Goal: Check status: Check status

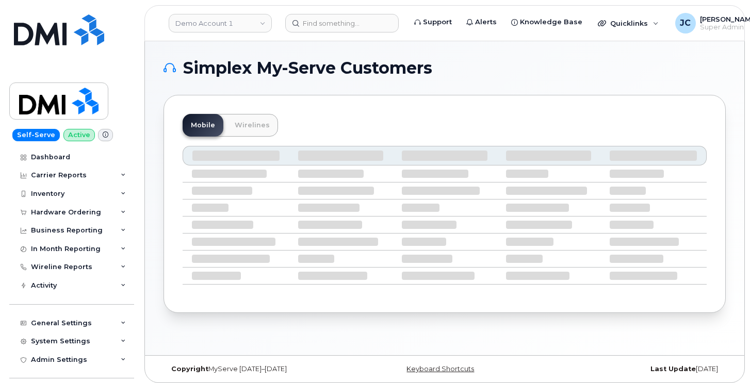
click at [11, 11] on div "Self-Serve Active Dashboard Carrier Reports Monthly Billing Data Daily Data Poo…" at bounding box center [70, 191] width 140 height 383
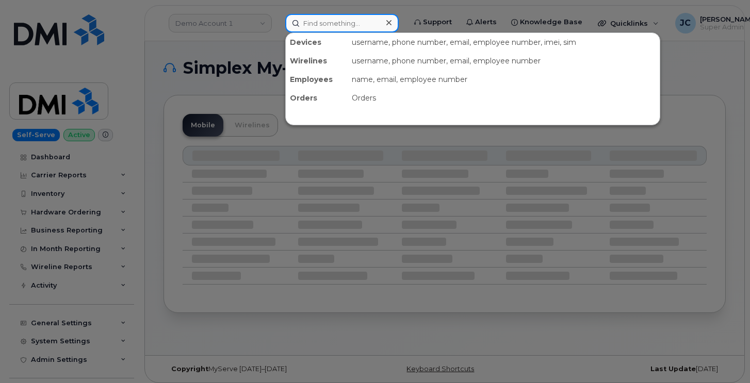
drag, startPoint x: 315, startPoint y: 23, endPoint x: 317, endPoint y: 28, distance: 5.6
click at [315, 23] on input at bounding box center [341, 23] width 113 height 19
click at [306, 22] on input at bounding box center [341, 23] width 113 height 19
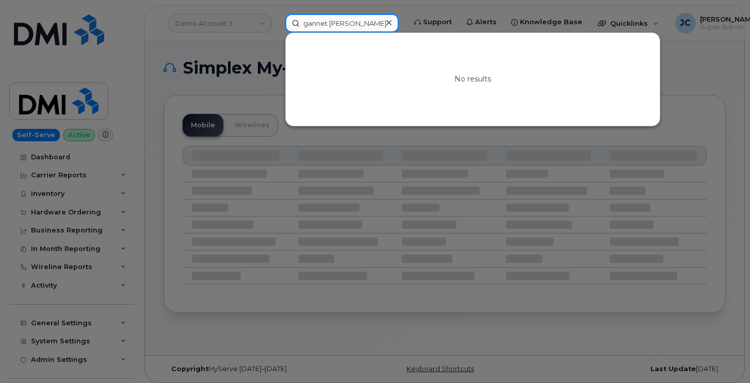
click at [326, 24] on input "gannet fleming" at bounding box center [341, 23] width 113 height 19
click at [328, 22] on input "gannet fleming" at bounding box center [341, 23] width 113 height 19
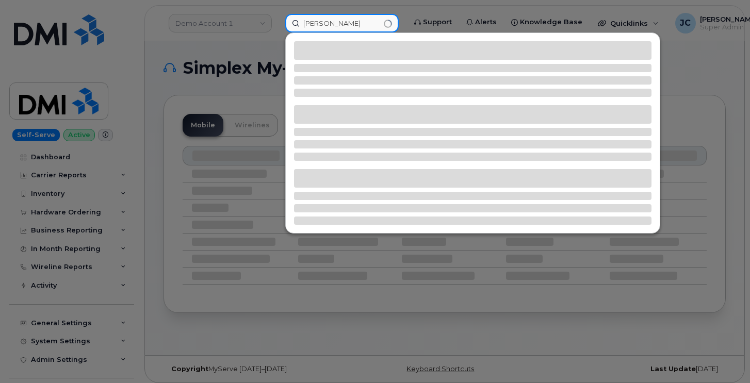
type input "gannett fleming"
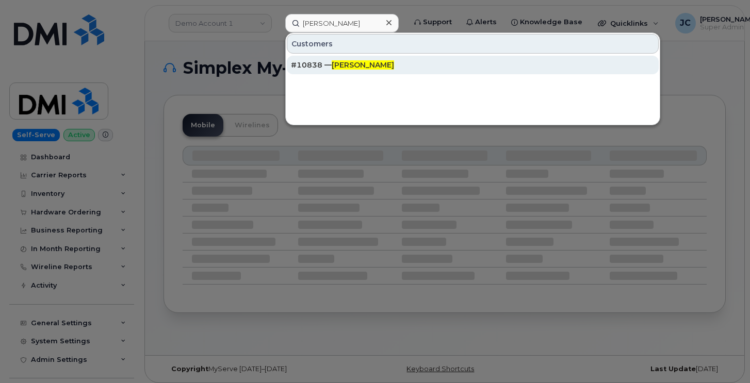
click at [345, 64] on span "[PERSON_NAME]" at bounding box center [363, 64] width 62 height 9
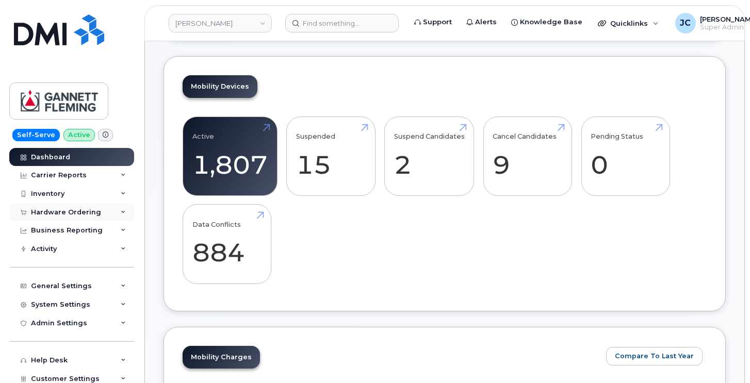
click at [121, 213] on icon at bounding box center [123, 212] width 5 height 5
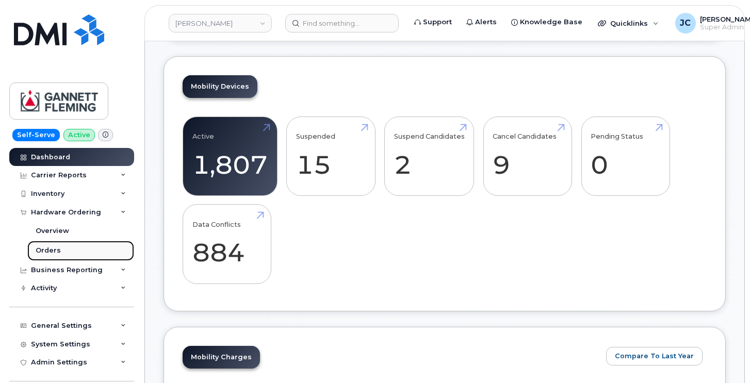
click at [48, 247] on div "Orders" at bounding box center [48, 250] width 25 height 9
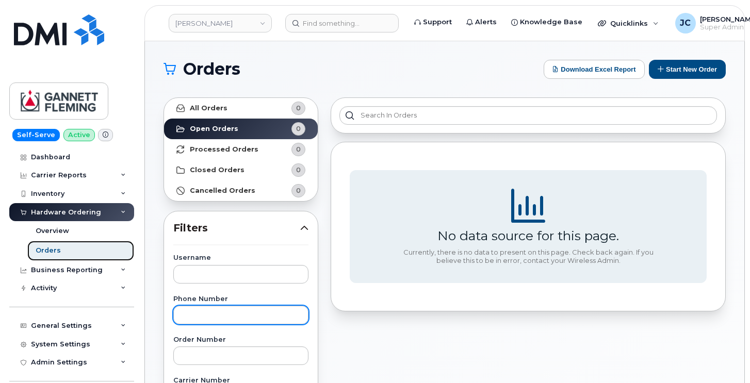
scroll to position [52, 0]
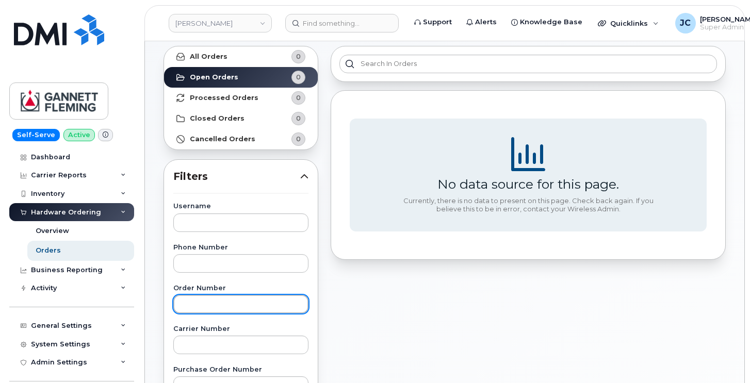
click at [187, 302] on input "text" at bounding box center [240, 304] width 135 height 19
drag, startPoint x: 3, startPoint y: 316, endPoint x: 8, endPoint y: 315, distance: 5.3
click at [3, 316] on div "Self-Serve Active Dashboard Carrier Reports Monthly Billing Data Daily Data Poo…" at bounding box center [70, 191] width 140 height 383
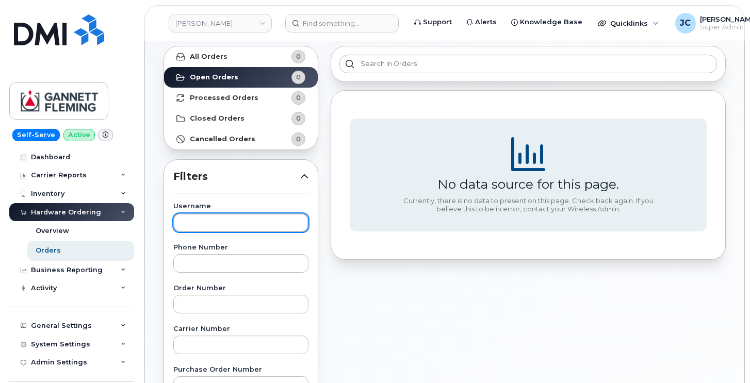
click at [190, 217] on input "text" at bounding box center [240, 223] width 135 height 19
paste input "117515"
type input "117515"
drag, startPoint x: 218, startPoint y: 220, endPoint x: 186, endPoint y: 221, distance: 31.5
click at [186, 221] on input "117515" at bounding box center [240, 223] width 135 height 19
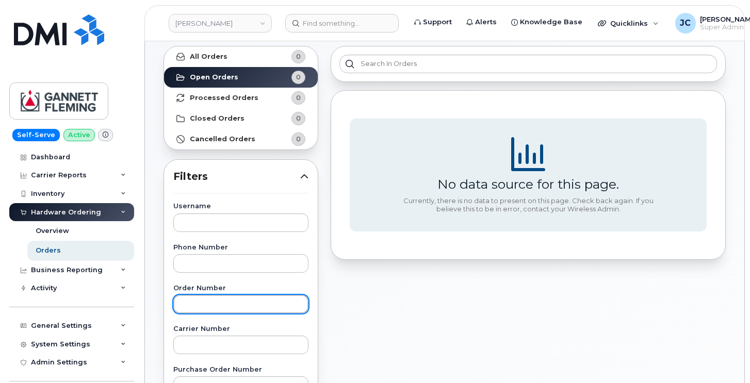
click at [192, 302] on input "text" at bounding box center [240, 304] width 135 height 19
paste input "117515"
type input "117515"
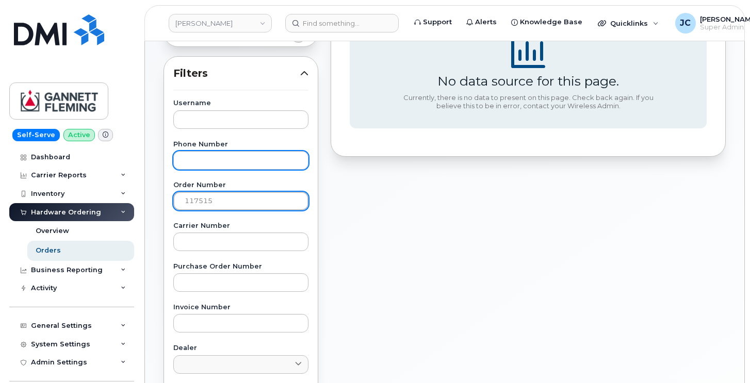
scroll to position [206, 0]
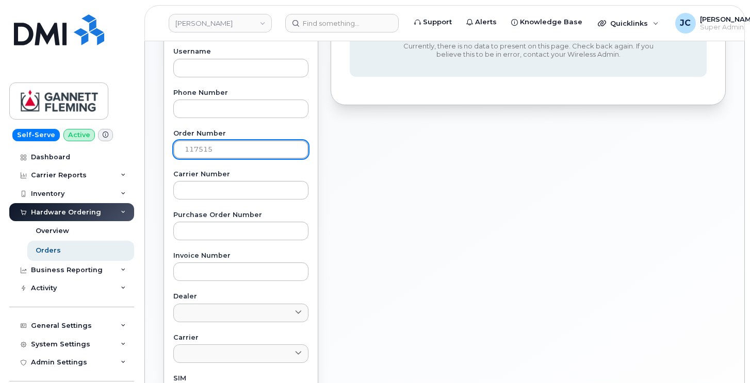
drag, startPoint x: 219, startPoint y: 143, endPoint x: 166, endPoint y: 145, distance: 52.7
click at [166, 145] on div "Username Phone Number Order Number 117515 Carrier Number Purchase Order Number …" at bounding box center [241, 287] width 160 height 478
click at [23, 11] on div "Self-Serve Active Dashboard Carrier Reports Monthly Billing Data Daily Data Poo…" at bounding box center [70, 191] width 140 height 383
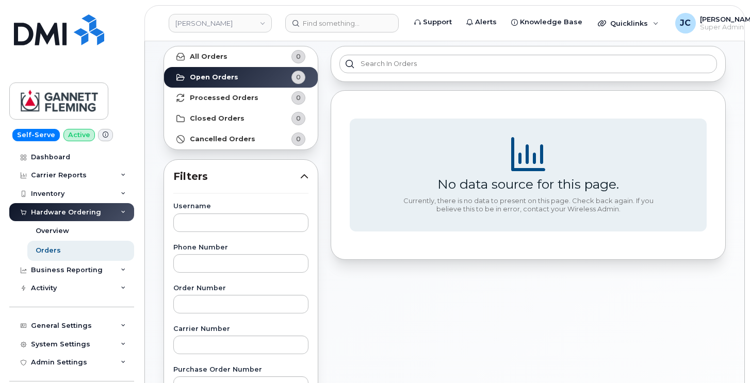
scroll to position [0, 0]
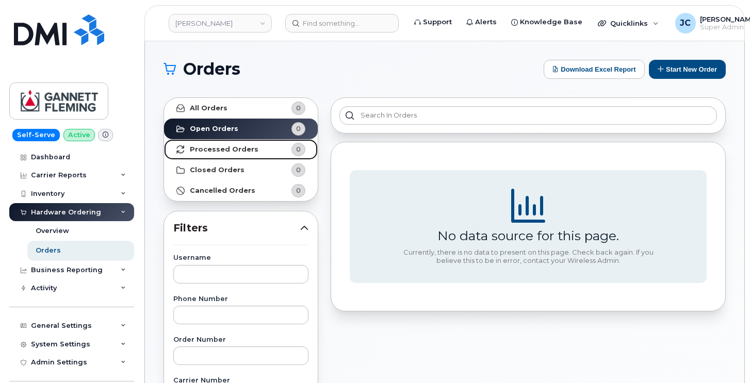
click at [216, 148] on strong "Processed Orders" at bounding box center [224, 149] width 69 height 8
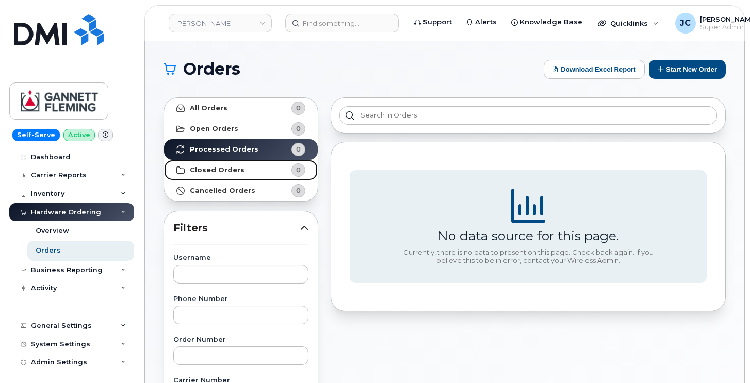
click at [210, 170] on strong "Closed Orders" at bounding box center [217, 170] width 55 height 8
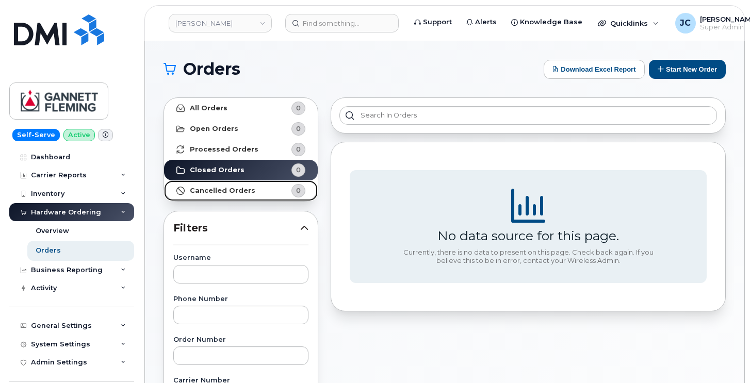
click at [233, 184] on link "Cancelled Orders 0" at bounding box center [241, 191] width 154 height 21
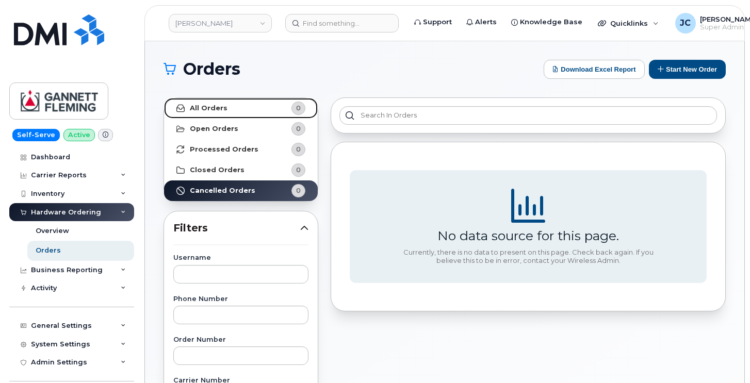
click at [210, 108] on strong "All Orders" at bounding box center [209, 108] width 38 height 8
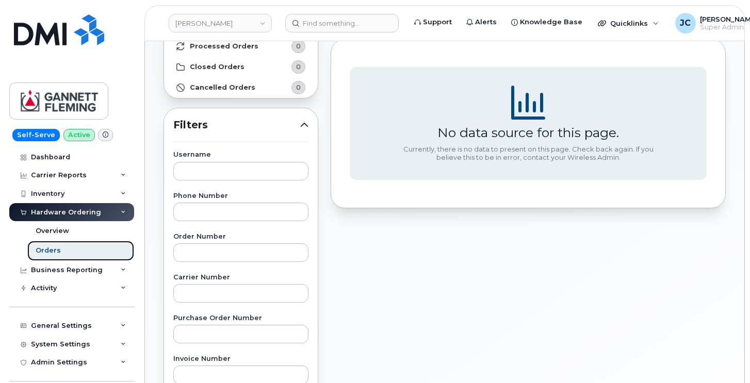
click at [50, 250] on div "Orders" at bounding box center [48, 250] width 25 height 9
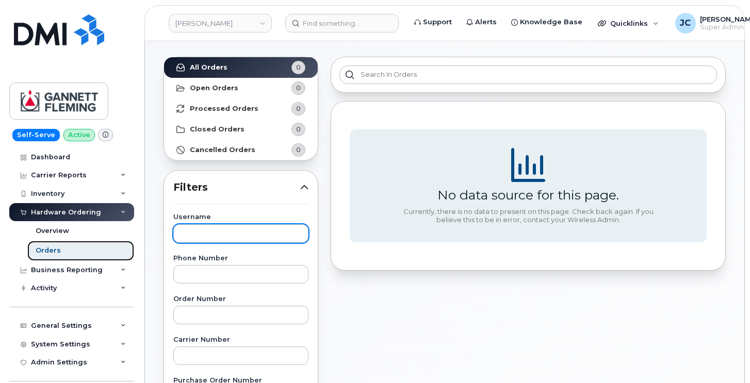
scroll to position [52, 0]
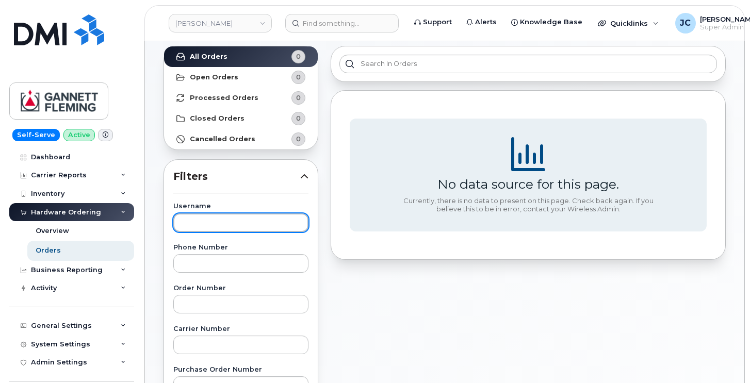
click at [198, 221] on input "text" at bounding box center [240, 223] width 135 height 19
drag, startPoint x: 6, startPoint y: 253, endPoint x: 11, endPoint y: 252, distance: 5.4
click at [6, 253] on div "Self-Serve Active Dashboard Carrier Reports Monthly Billing Data Daily Data Poo…" at bounding box center [70, 191] width 140 height 383
click at [187, 224] on input "text" at bounding box center [240, 223] width 135 height 19
